Goal: Transaction & Acquisition: Purchase product/service

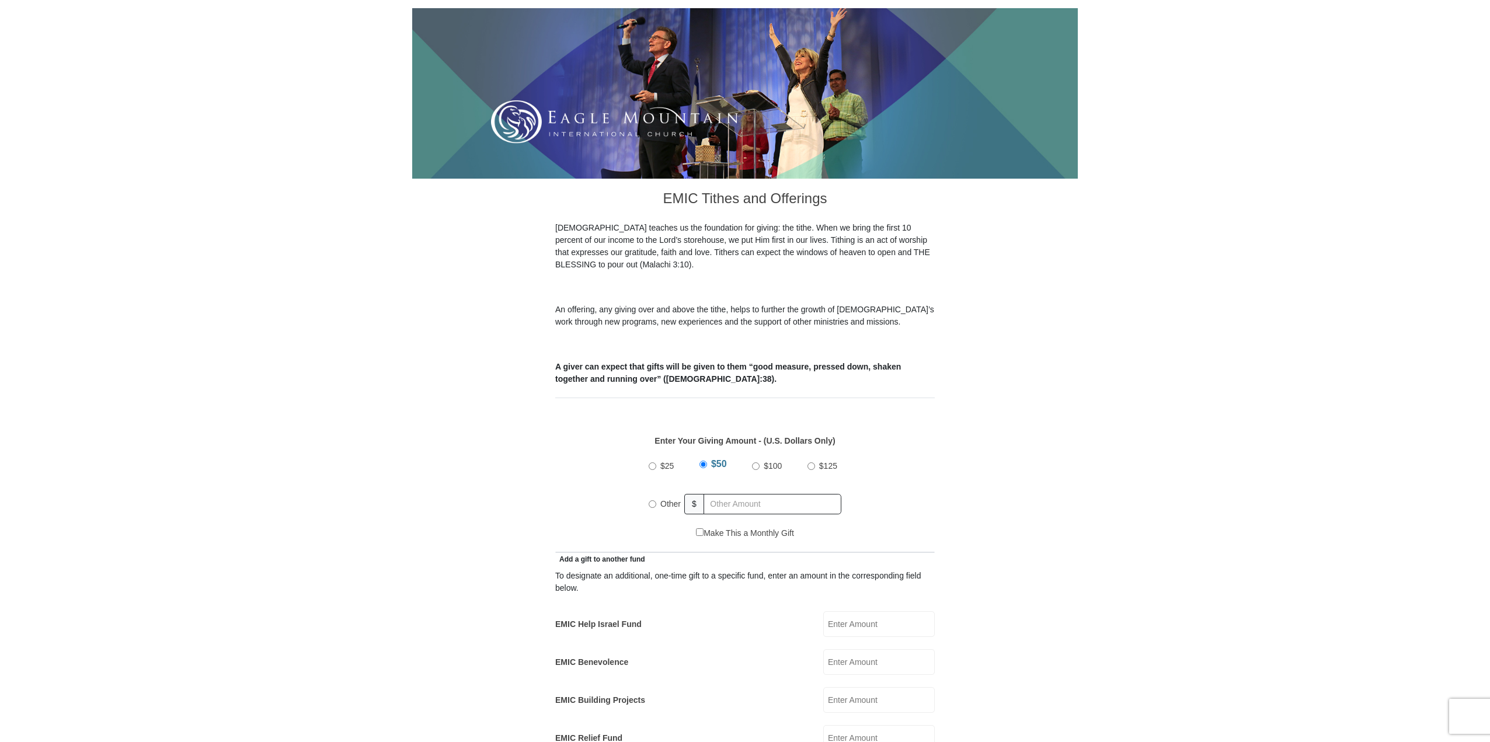
scroll to position [175, 0]
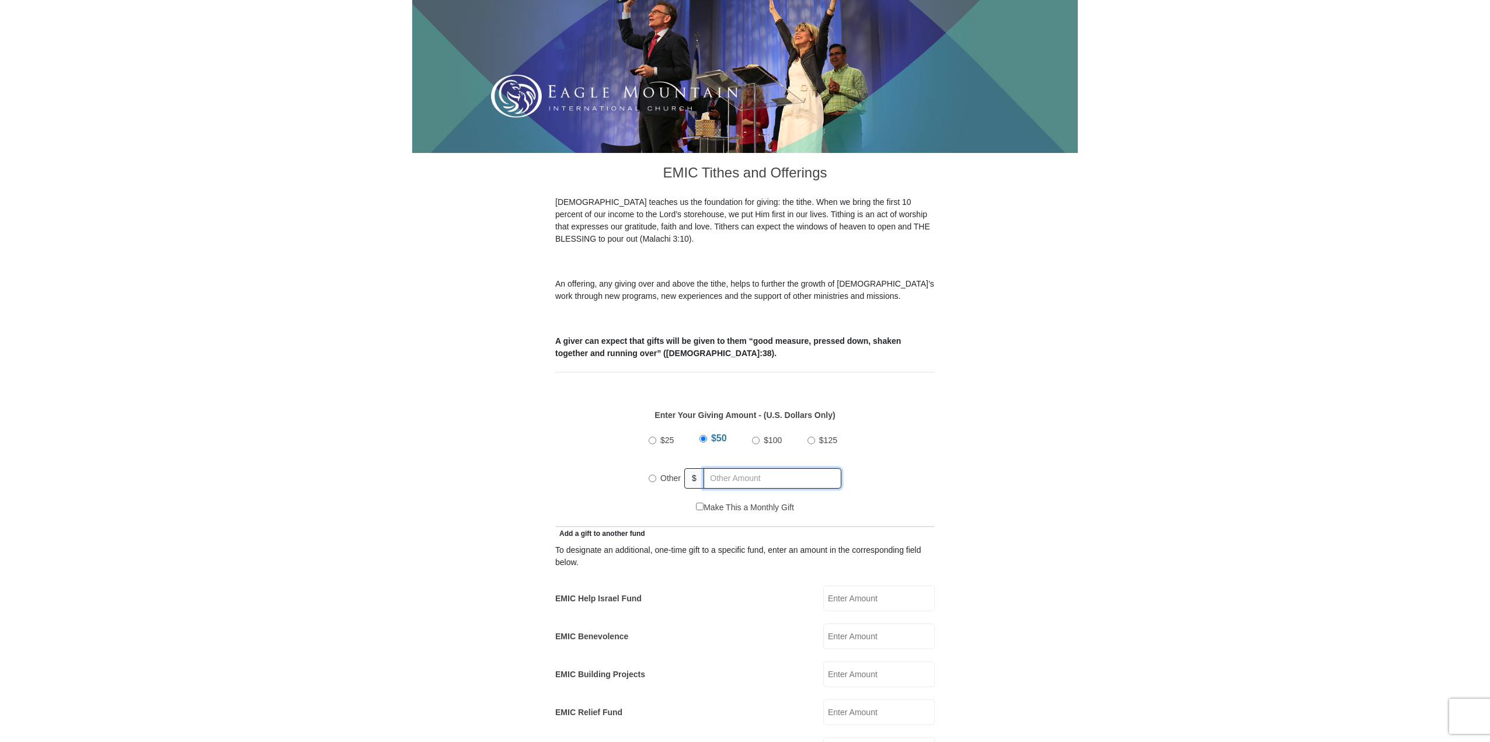
radio input "true"
click at [718, 468] on input "text" at bounding box center [774, 478] width 134 height 20
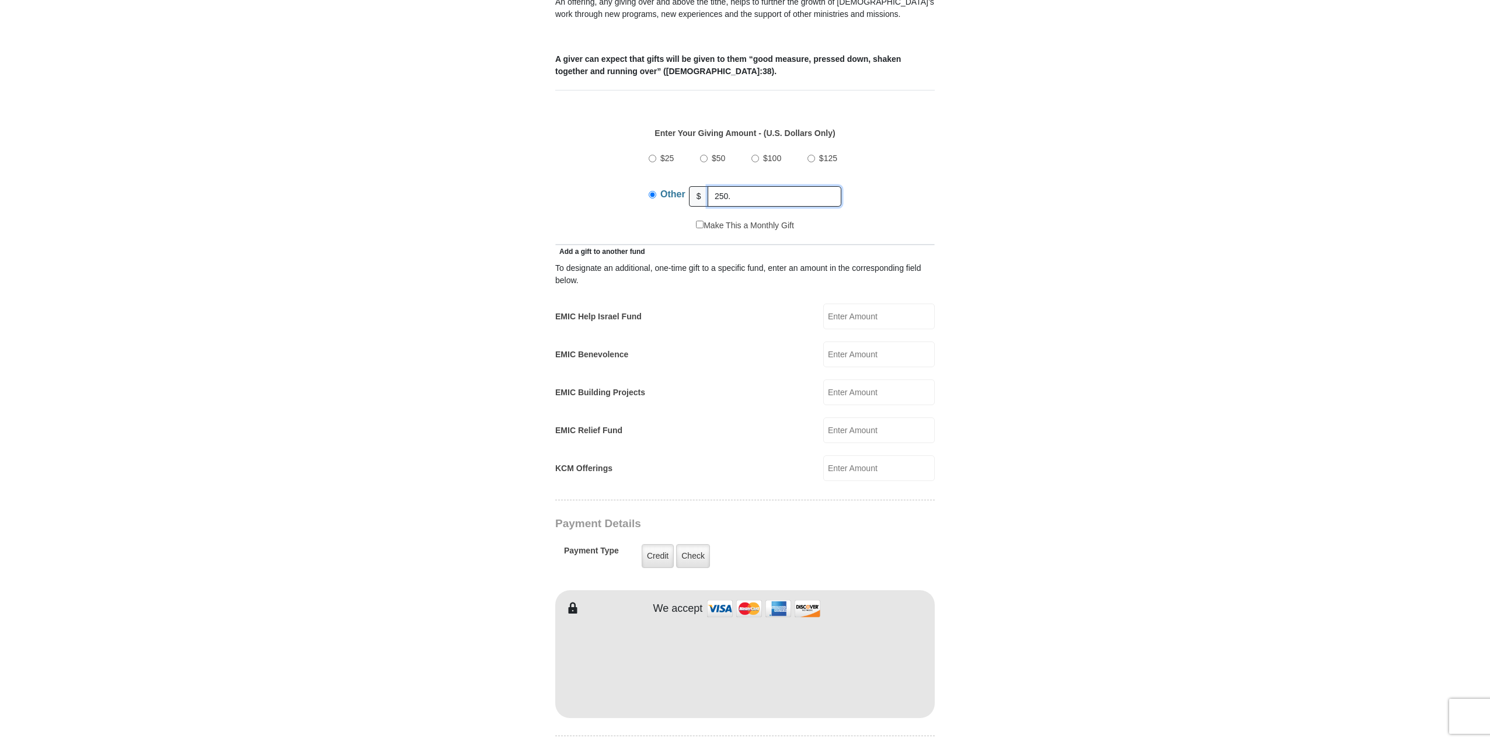
scroll to position [467, 0]
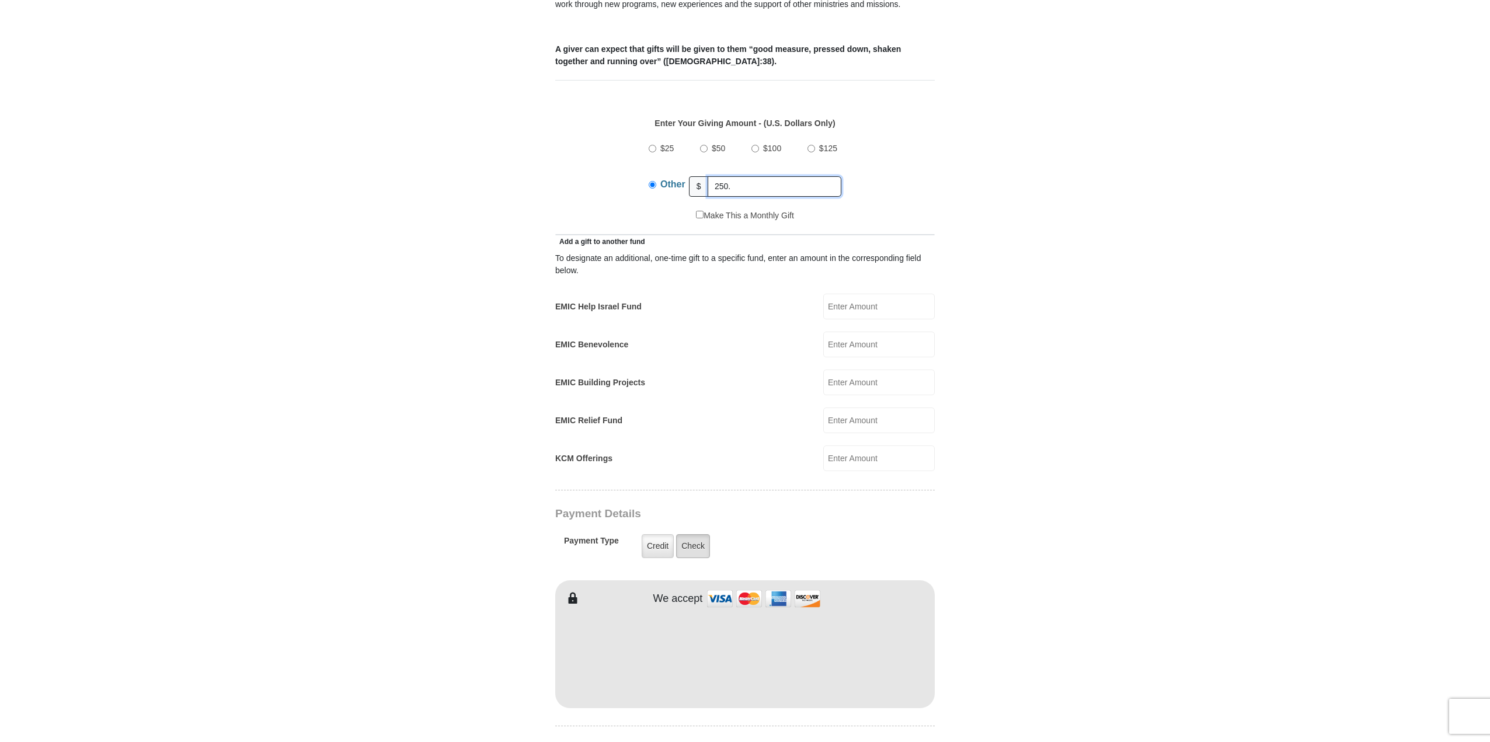
type input "250."
click at [696, 534] on label "Check" at bounding box center [693, 546] width 34 height 24
click at [0, 0] on input "Check" at bounding box center [0, 0] width 0 height 0
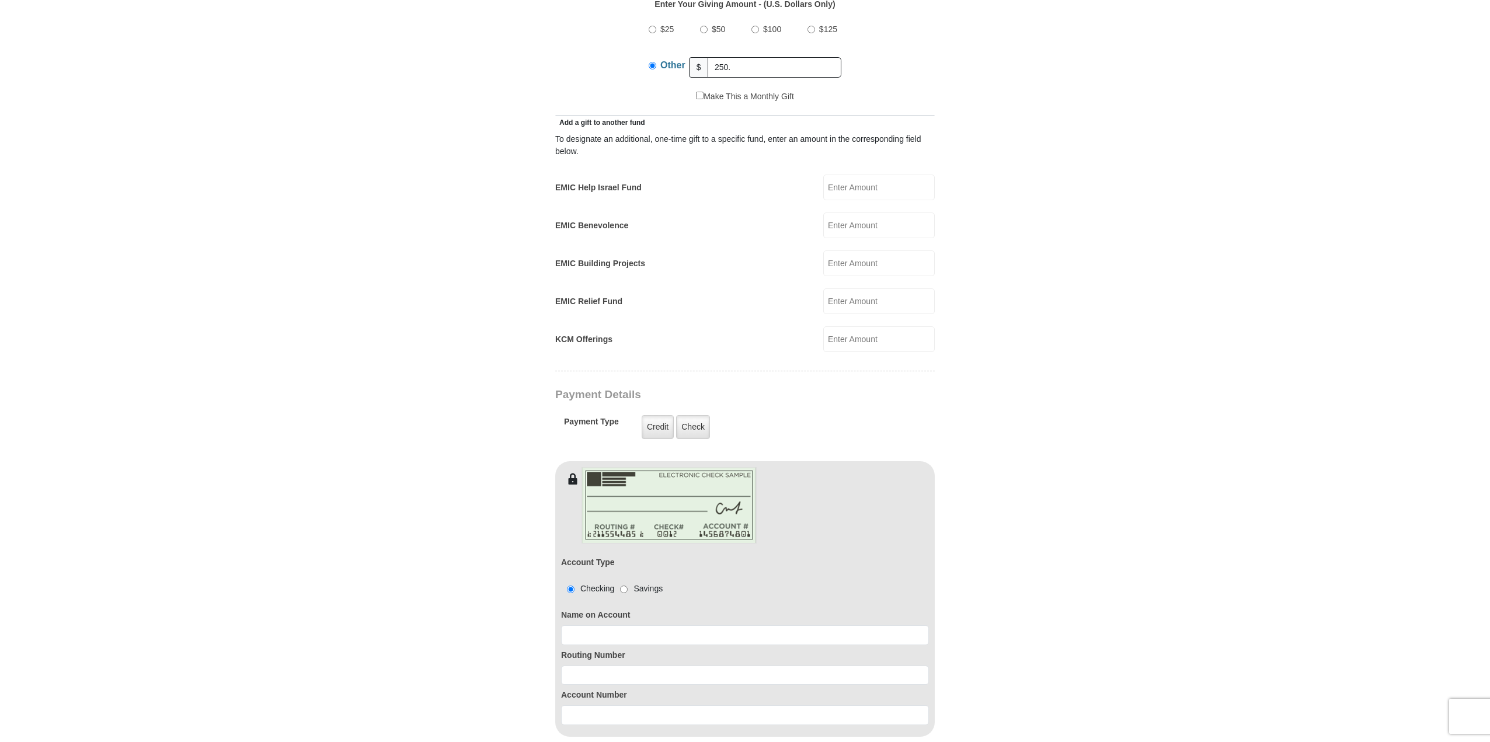
scroll to position [642, 0]
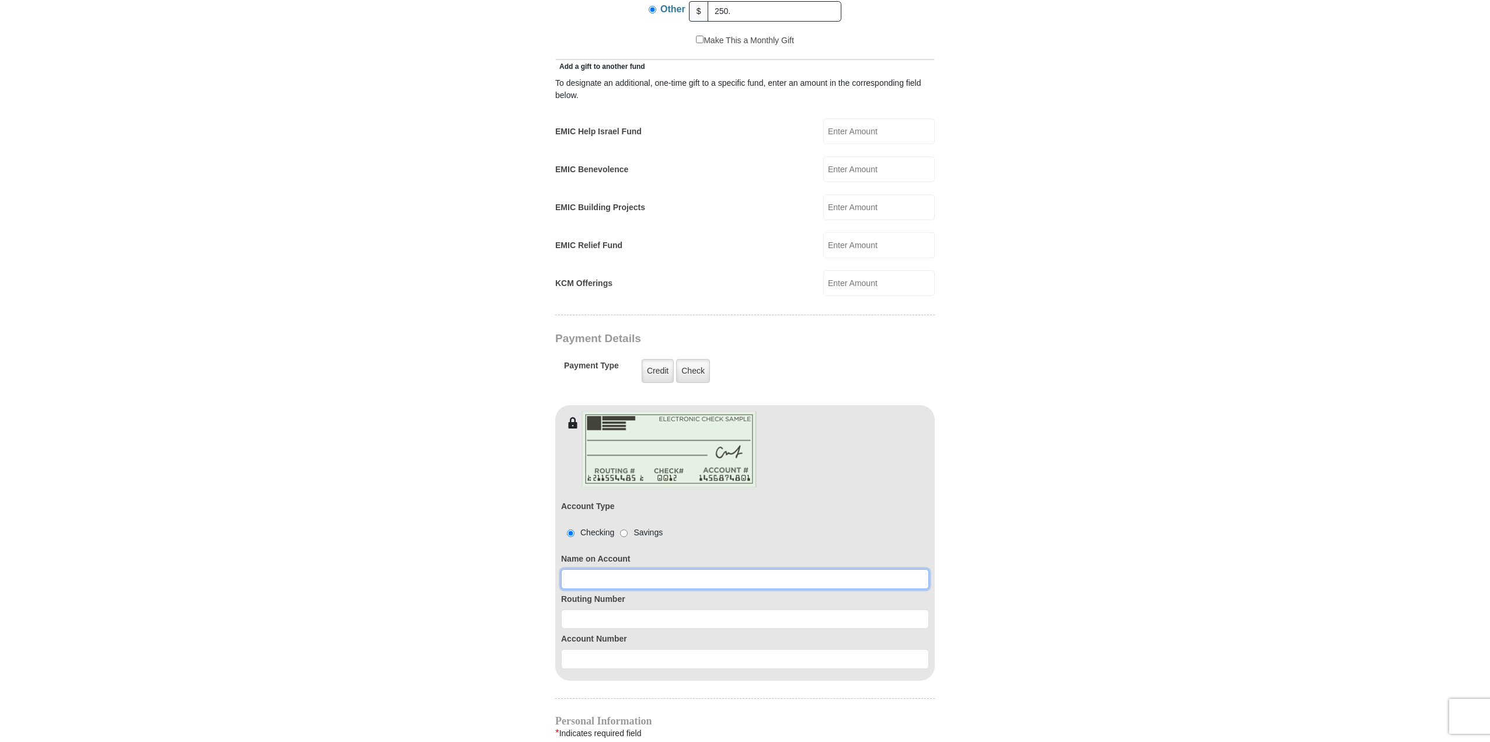
click at [583, 569] on input at bounding box center [745, 579] width 368 height 20
type input "[PERSON_NAME]"
click at [576, 609] on input at bounding box center [745, 619] width 368 height 20
type input "113122655"
click at [575, 649] on input at bounding box center [745, 659] width 368 height 20
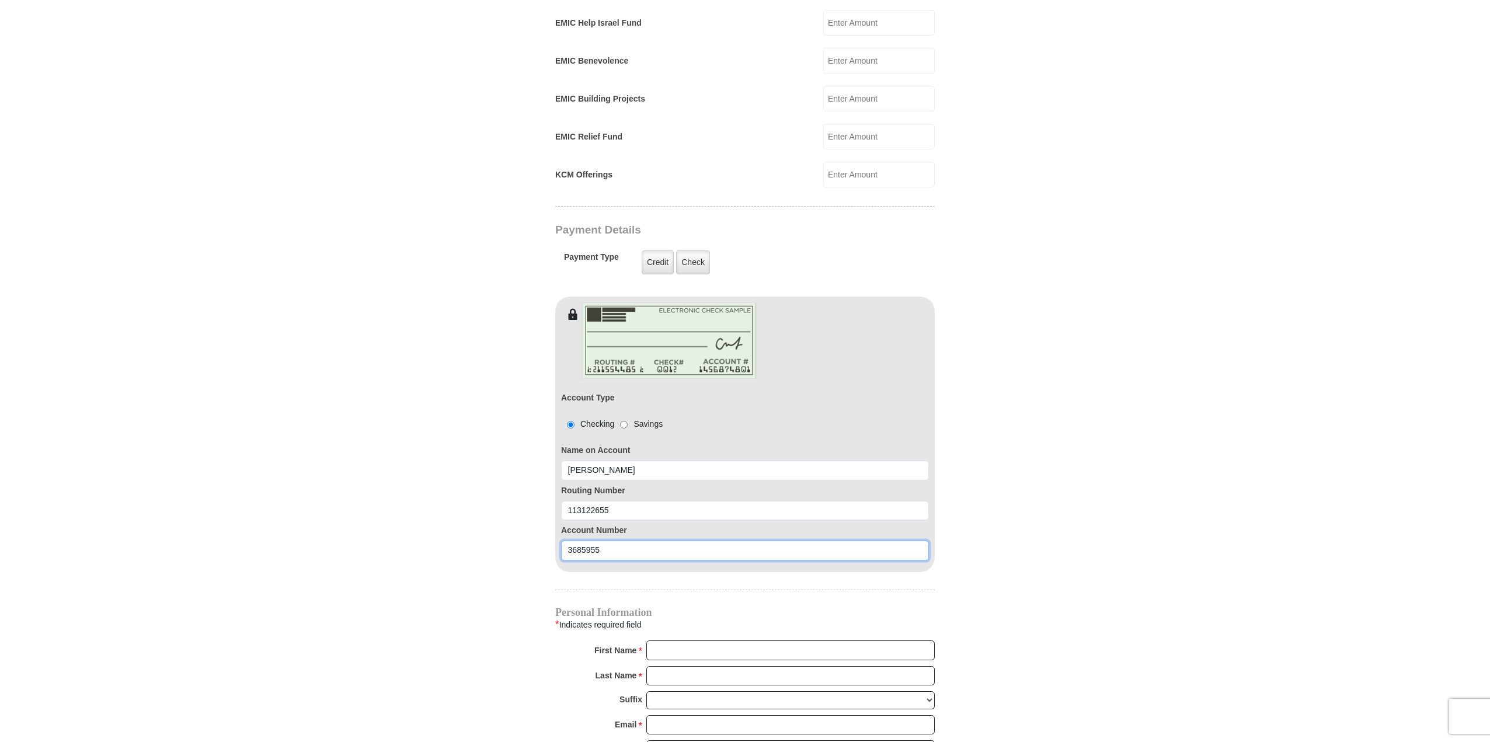
scroll to position [759, 0]
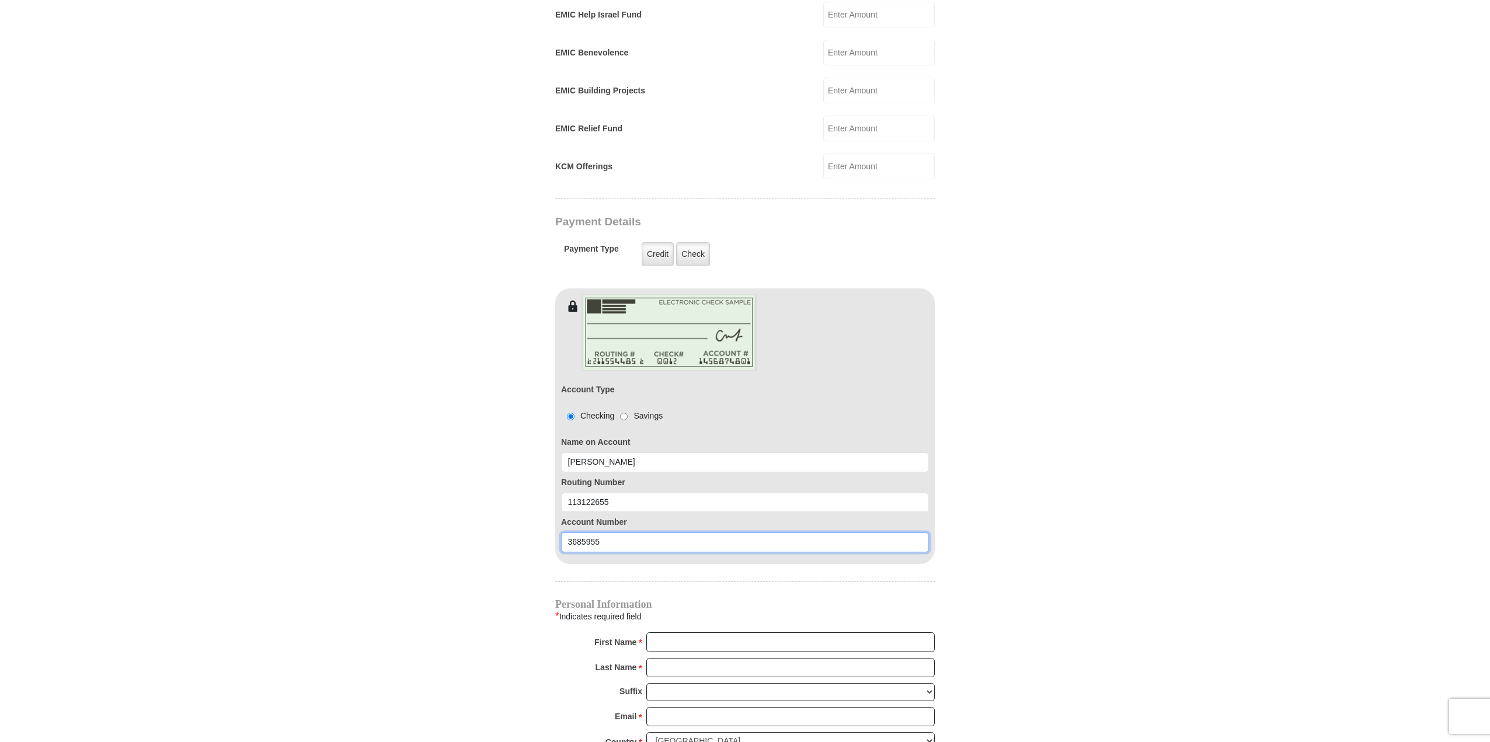
type input "3685955"
click at [651, 632] on input "First Name *" at bounding box center [790, 642] width 288 height 20
type input "[PERSON_NAME]"
type input "[PERSON_NAME][EMAIL_ADDRESS][PERSON_NAME][DOMAIN_NAME]"
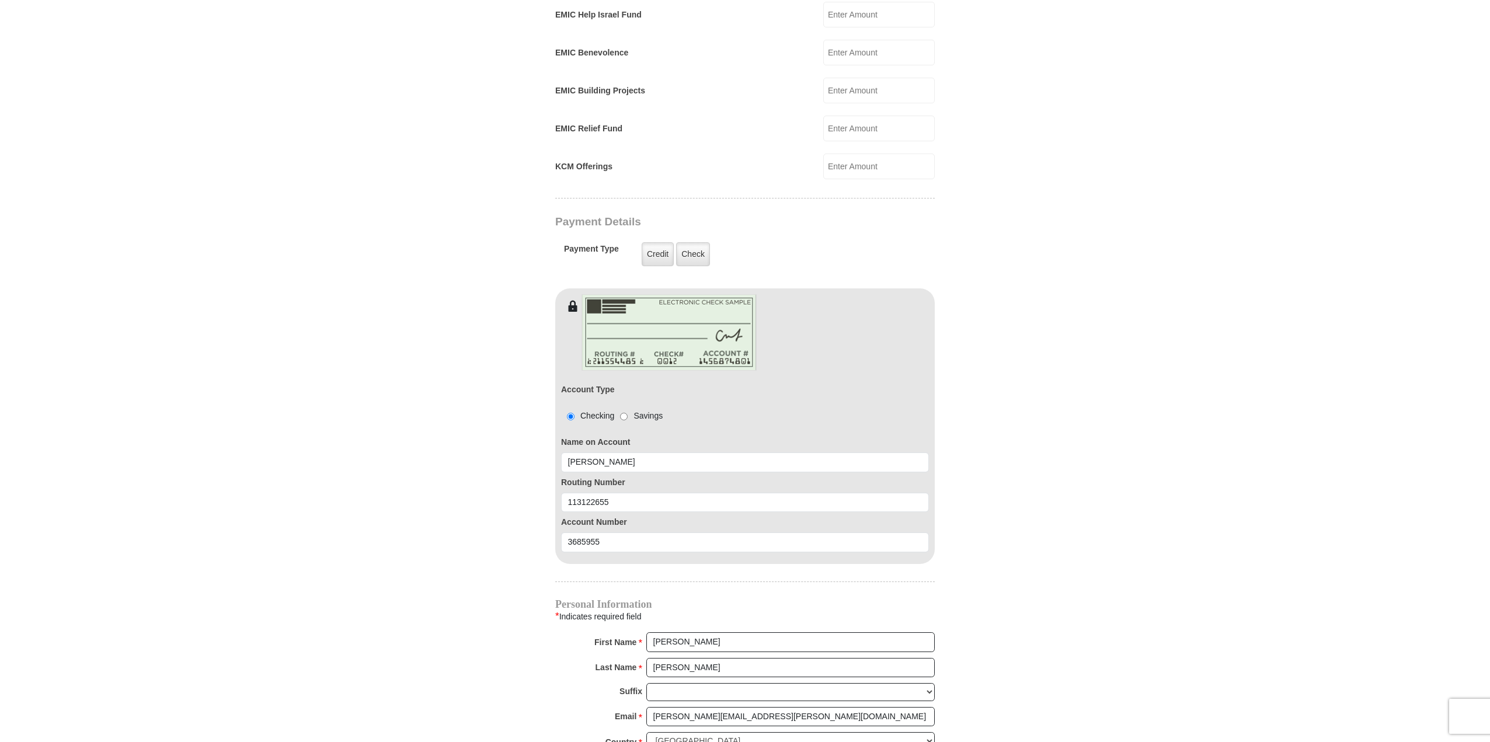
type input "PO Box 5490"
type input "Frisco"
select select "[GEOGRAPHIC_DATA]"
type input "75035"
type input "2147629994"
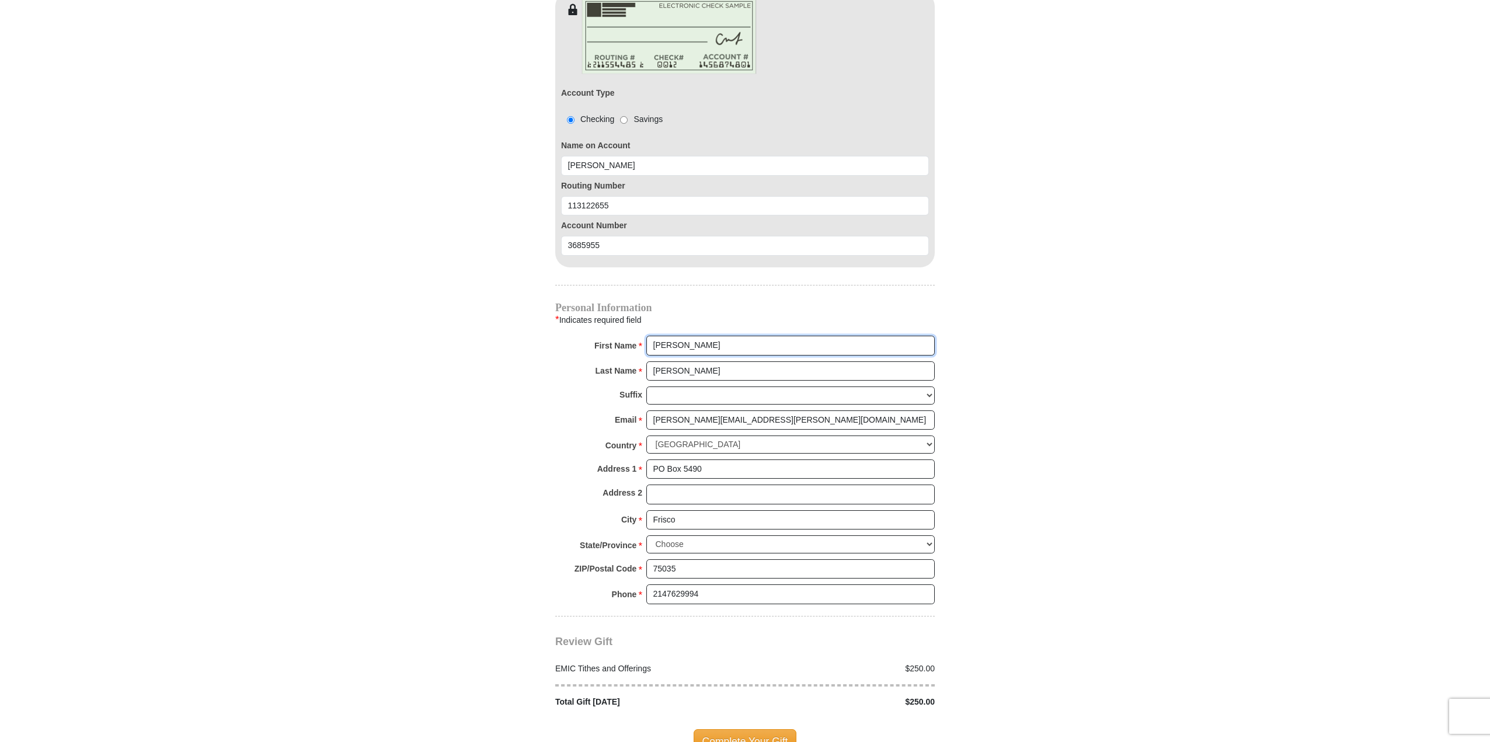
scroll to position [1109, 0]
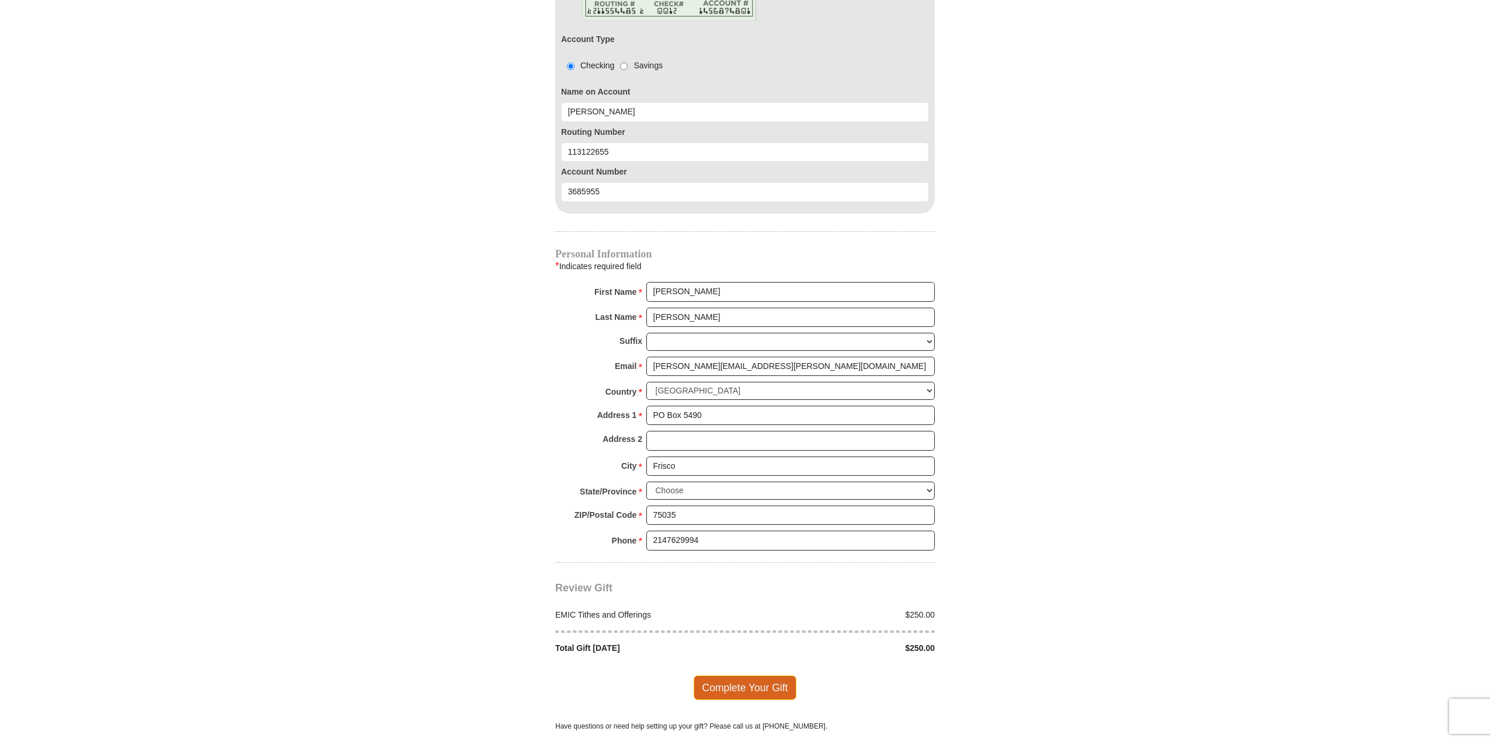
click at [753, 675] on span "Complete Your Gift" at bounding box center [744, 687] width 103 height 25
